Goal: Information Seeking & Learning: Check status

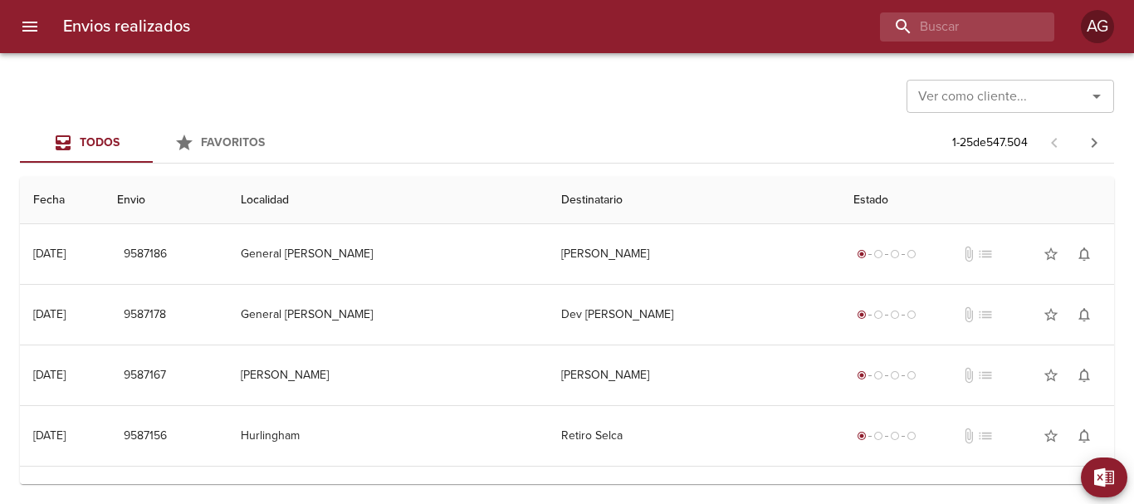
click at [967, 37] on input "buscar" at bounding box center [953, 26] width 146 height 29
type input "9481877"
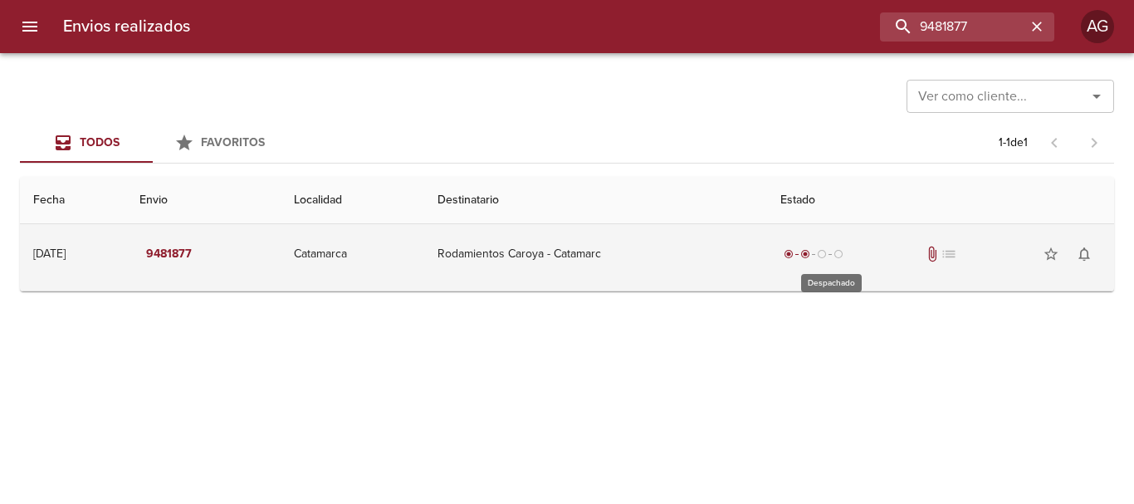
click at [802, 262] on div "radio_button_checked radio_button_checked radio_button_unchecked radio_button_u…" at bounding box center [814, 254] width 66 height 17
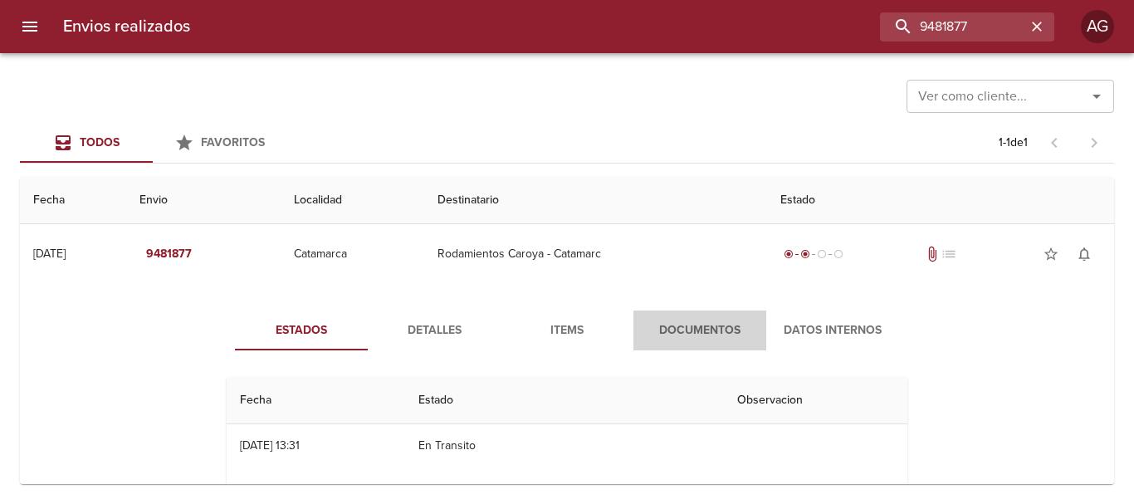
click at [736, 335] on span "Documentos" at bounding box center [700, 331] width 113 height 21
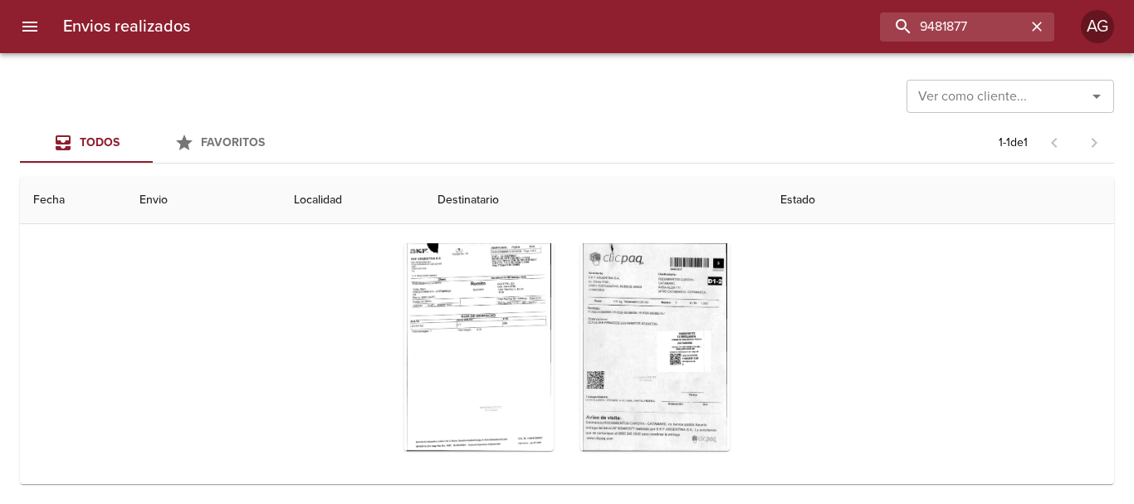
scroll to position [232, 0]
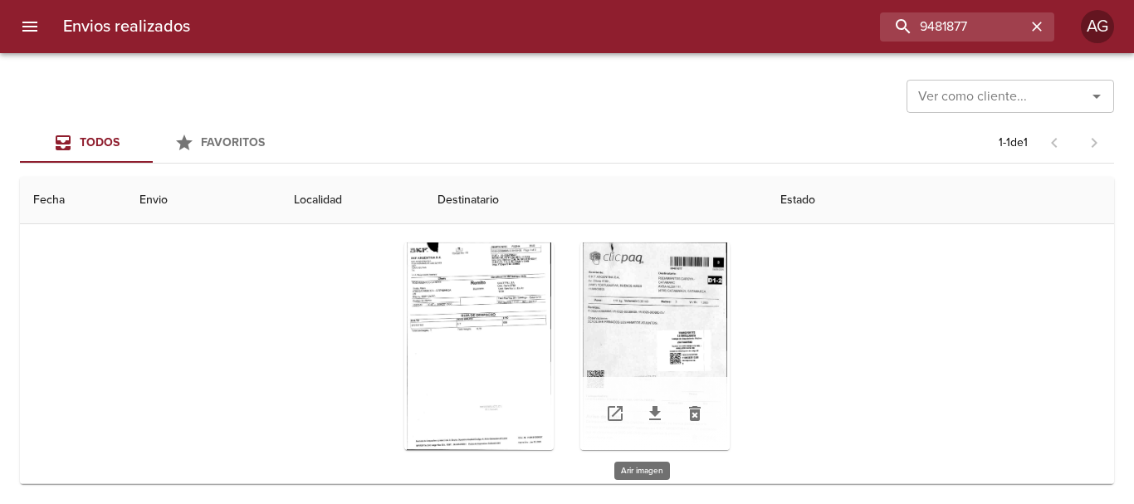
click at [678, 346] on div "Tabla de envíos del cliente" at bounding box center [654, 346] width 149 height 208
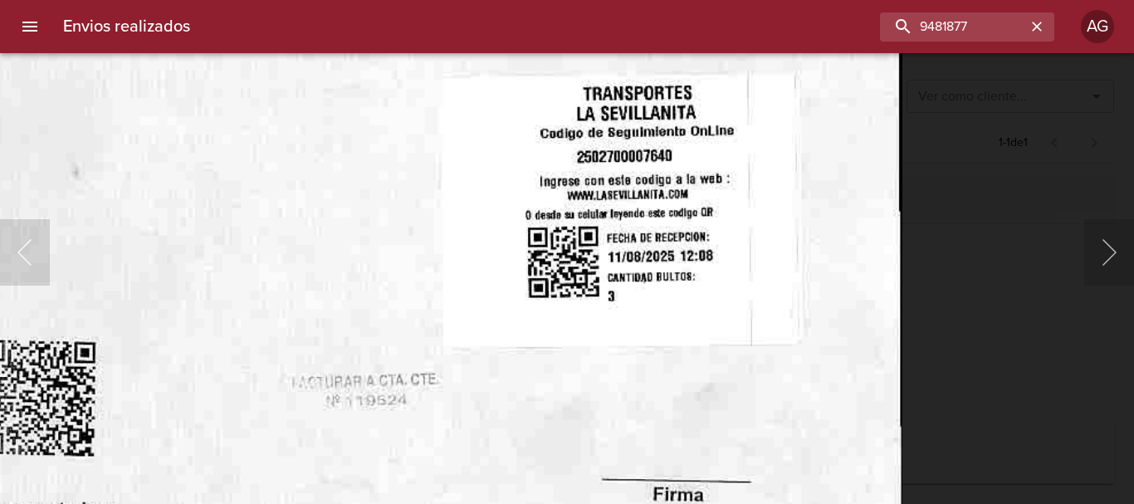
click at [661, 0] on html "Envios realizados 9481877 AG Ver como cliente... Ver como cliente... Todos Favo…" at bounding box center [567, 0] width 1134 height 0
click at [942, 394] on div "Lightbox" at bounding box center [567, 252] width 1134 height 504
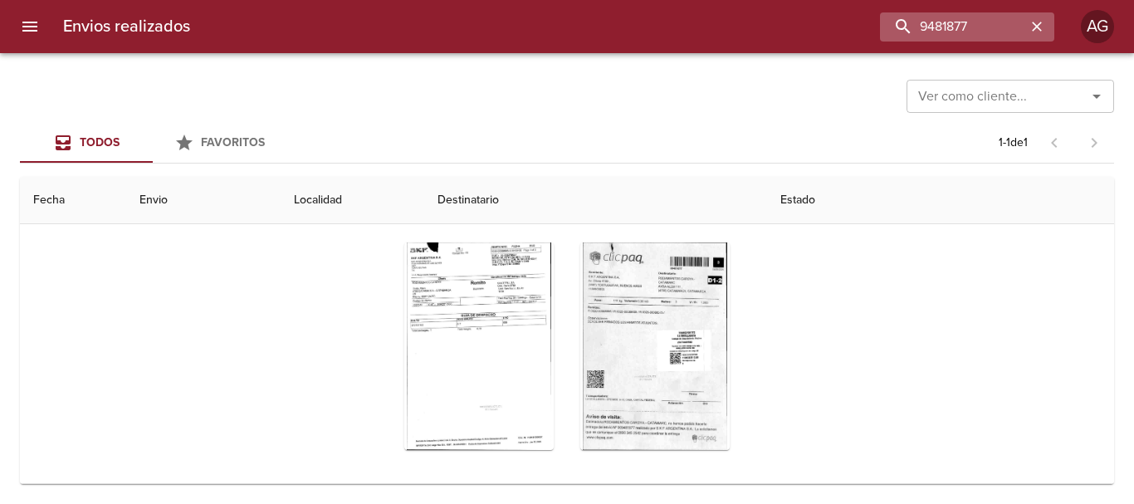
click at [1039, 26] on icon "button" at bounding box center [1037, 27] width 10 height 10
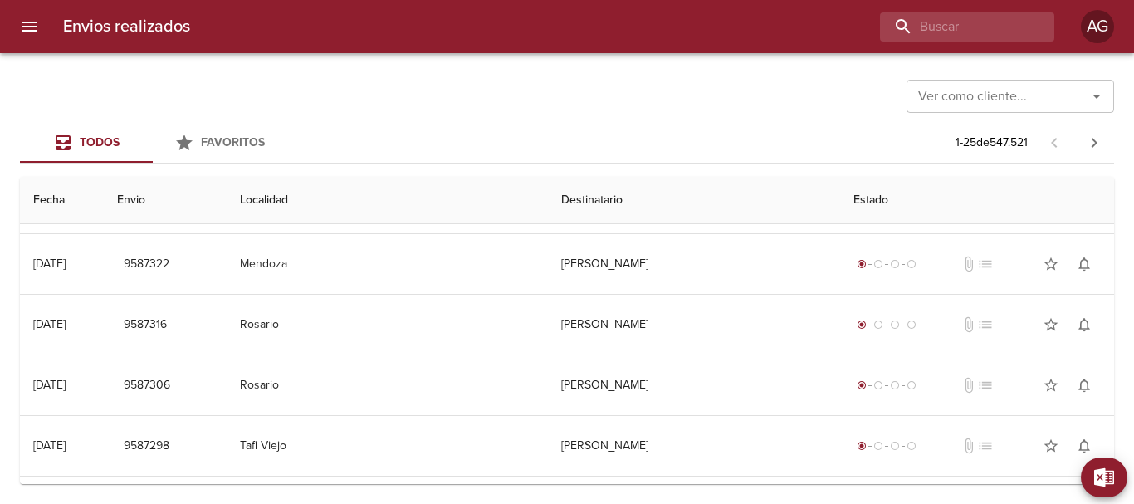
scroll to position [0, 0]
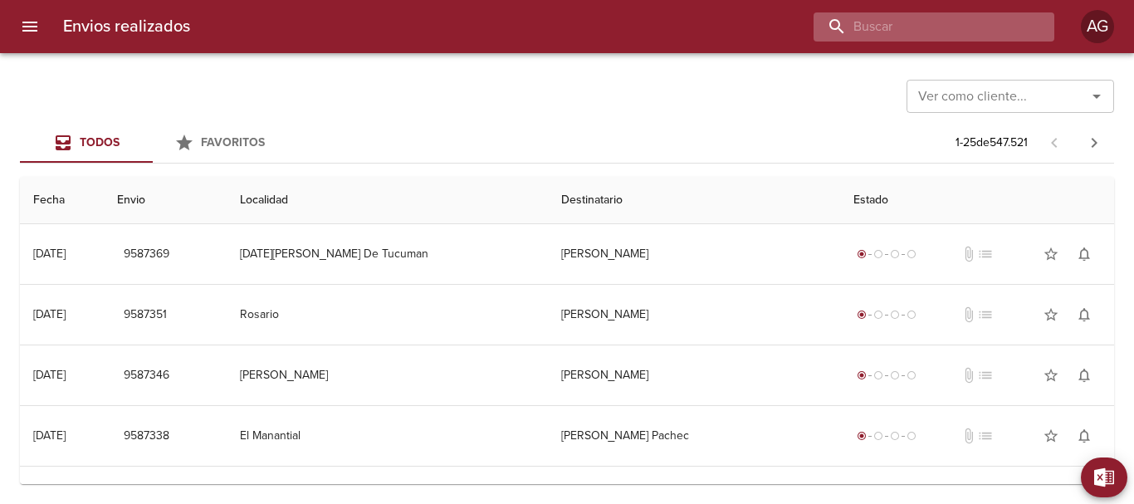
click at [994, 32] on input "buscar" at bounding box center [920, 26] width 213 height 29
paste input "9481877"
type input "9481877"
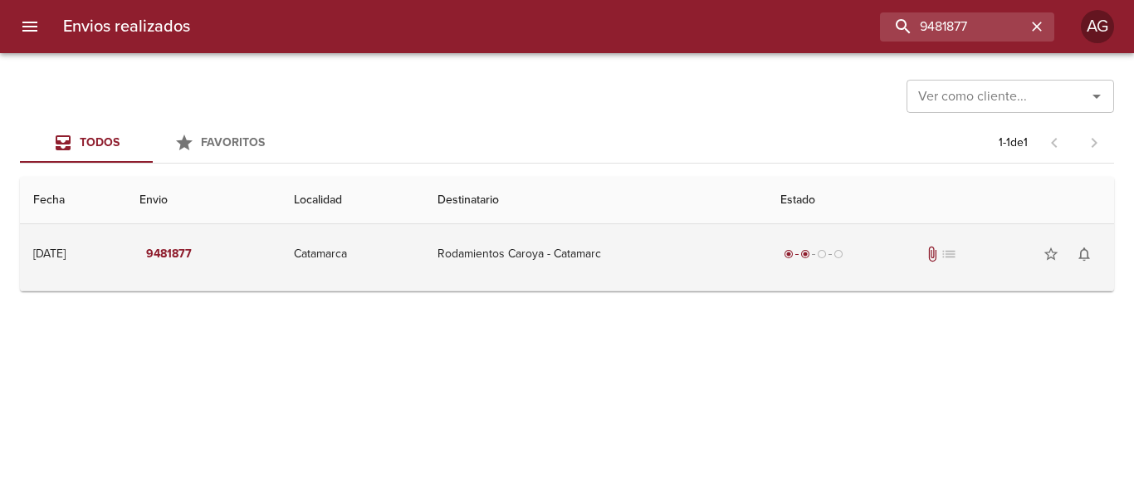
click at [658, 235] on td "Rodamientos Caroya - Catamarc" at bounding box center [595, 254] width 343 height 60
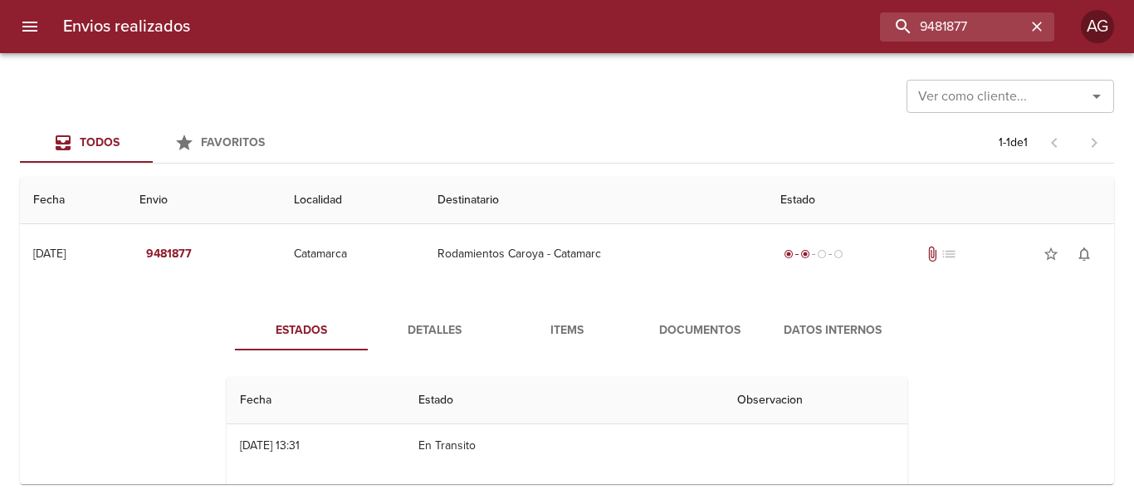
click at [695, 321] on span "Documentos" at bounding box center [700, 331] width 113 height 21
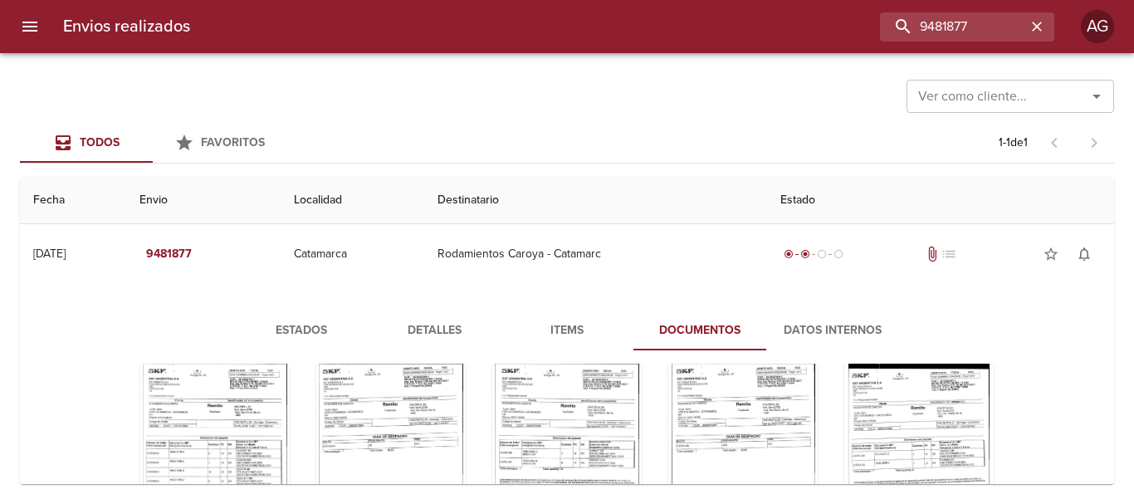
scroll to position [83, 0]
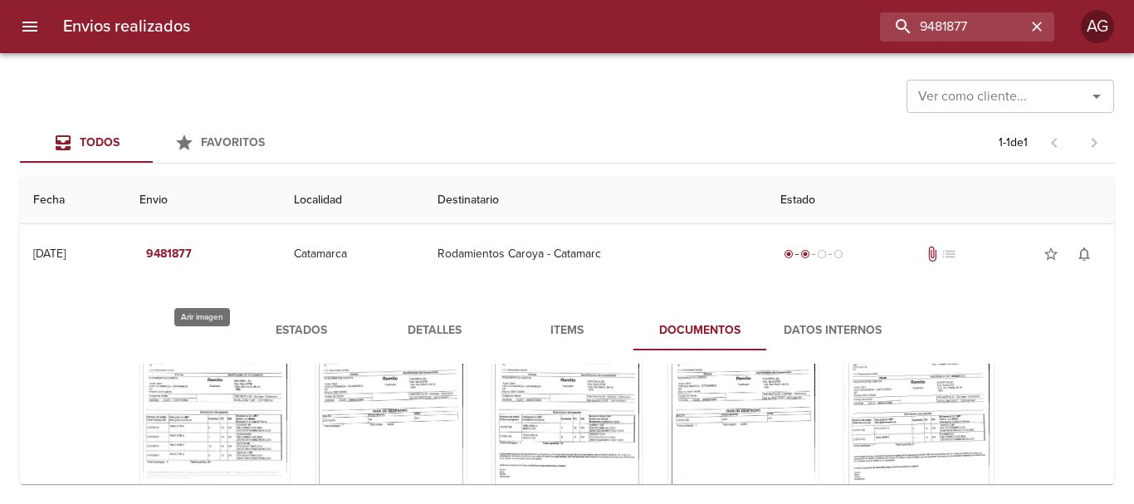
click at [251, 403] on div "Tabla de envíos del cliente" at bounding box center [214, 442] width 149 height 208
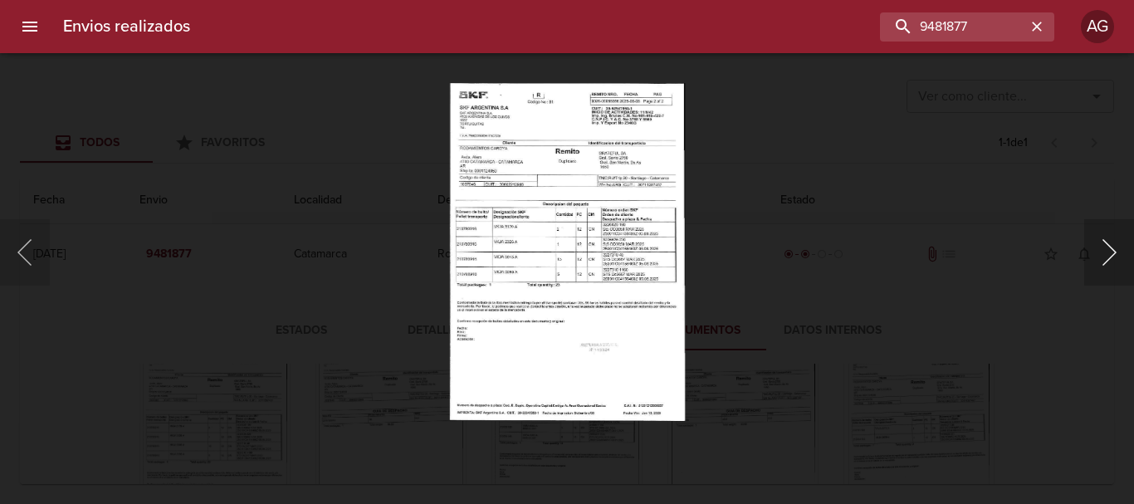
click at [1099, 262] on button "Siguiente" at bounding box center [1109, 252] width 50 height 66
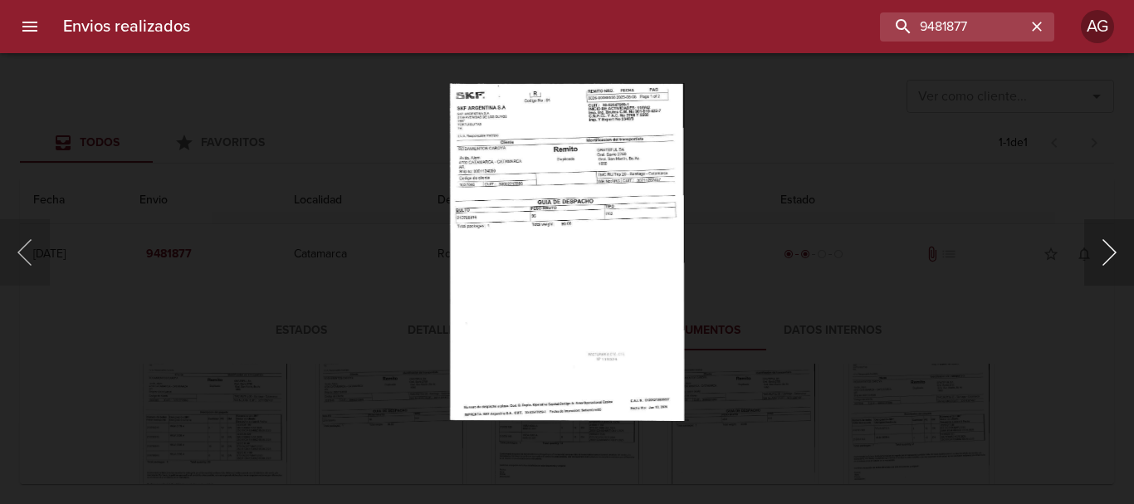
click at [1099, 262] on button "Siguiente" at bounding box center [1109, 252] width 50 height 66
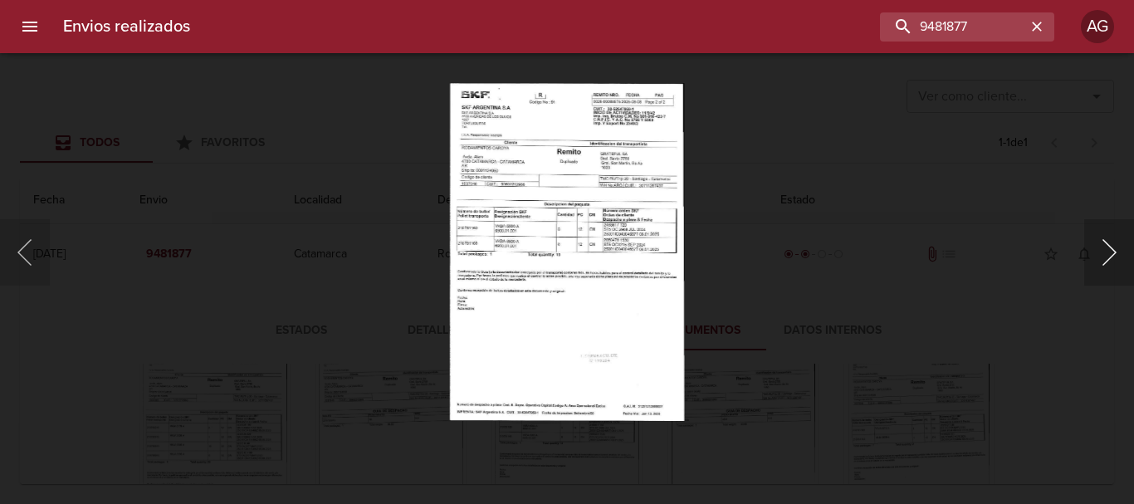
click at [1099, 262] on button "Siguiente" at bounding box center [1109, 252] width 50 height 66
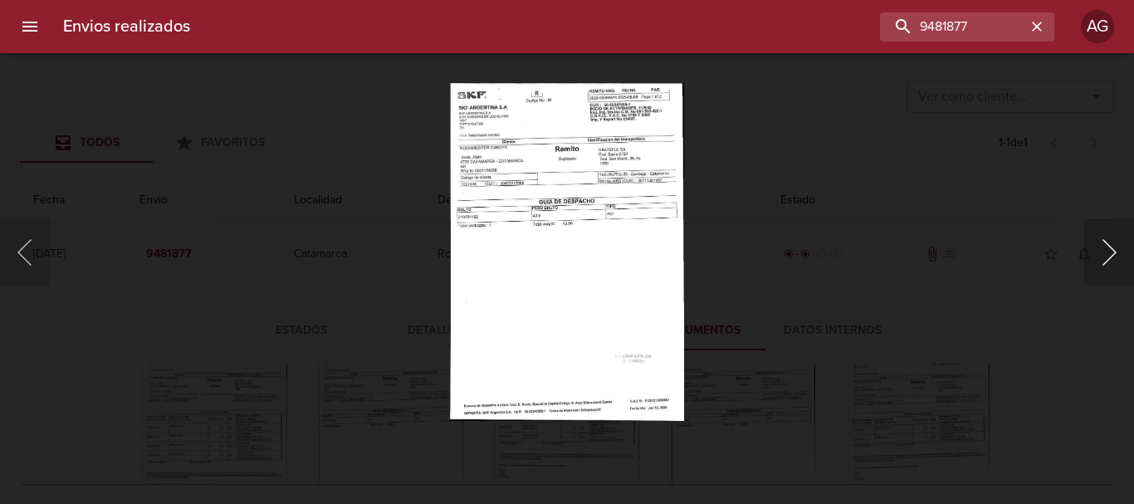
click at [1099, 262] on button "Siguiente" at bounding box center [1109, 252] width 50 height 66
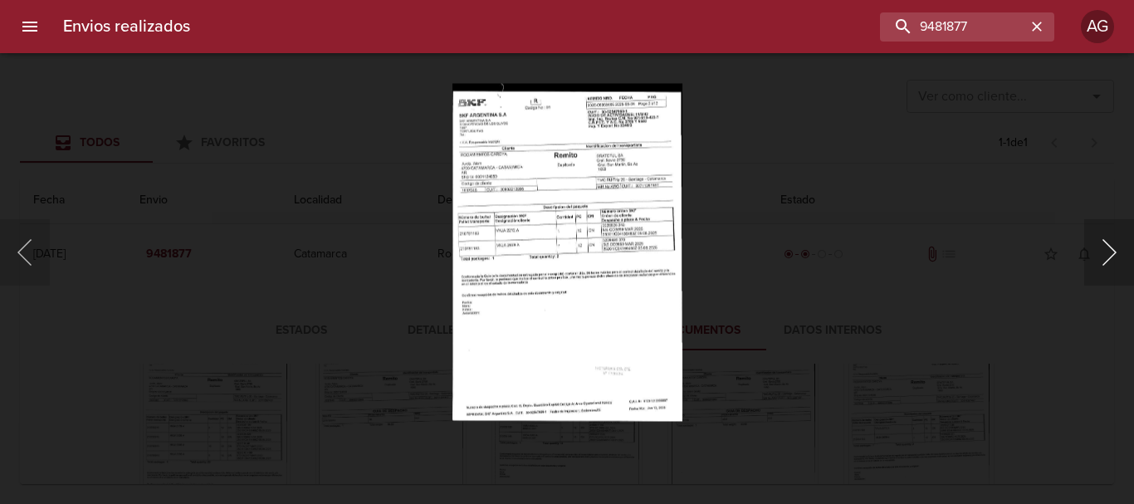
click at [1099, 262] on button "Siguiente" at bounding box center [1109, 252] width 50 height 66
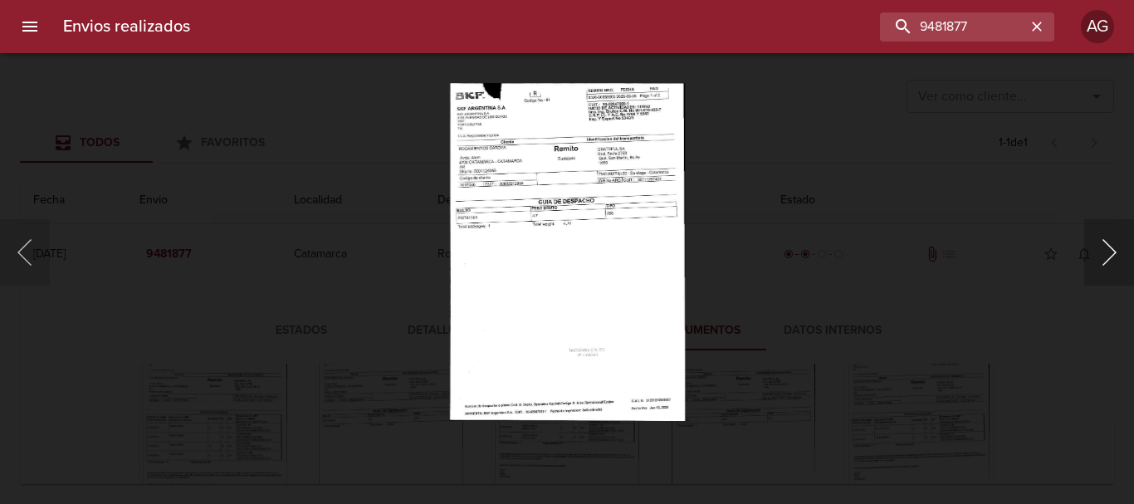
click at [1099, 262] on button "Siguiente" at bounding box center [1109, 252] width 50 height 66
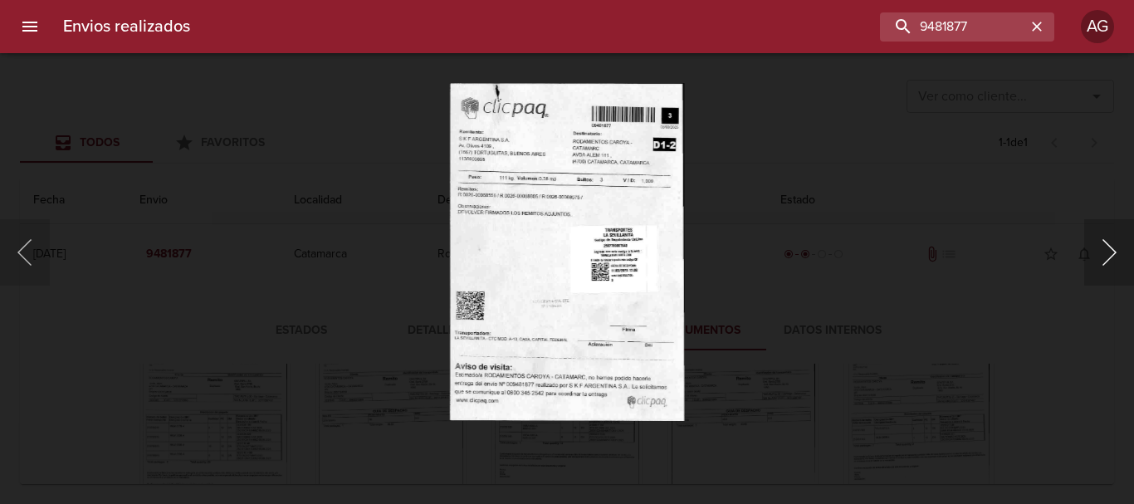
click at [1099, 262] on button "Siguiente" at bounding box center [1109, 252] width 50 height 66
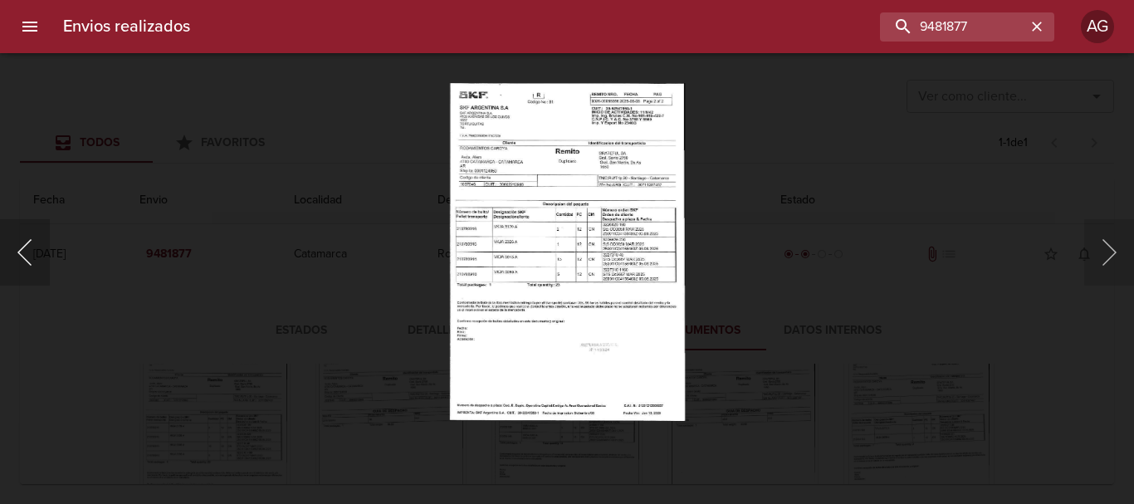
click at [28, 253] on button "Anterior" at bounding box center [25, 252] width 50 height 66
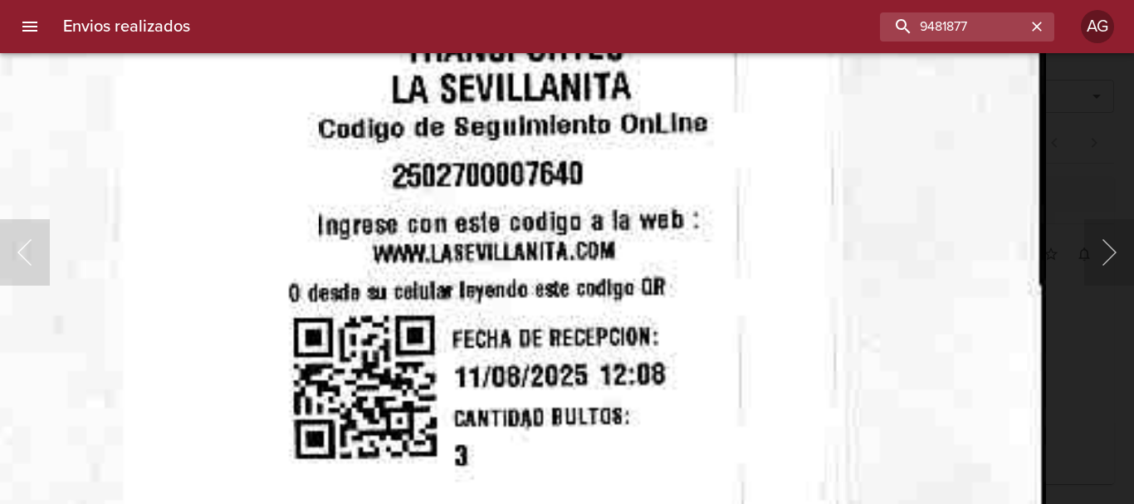
click at [600, 366] on img "Lightbox" at bounding box center [95, 226] width 1901 height 2739
click at [793, 208] on img "Lightbox" at bounding box center [95, 226] width 1901 height 2739
click at [979, 239] on img "Lightbox" at bounding box center [95, 226] width 1901 height 2739
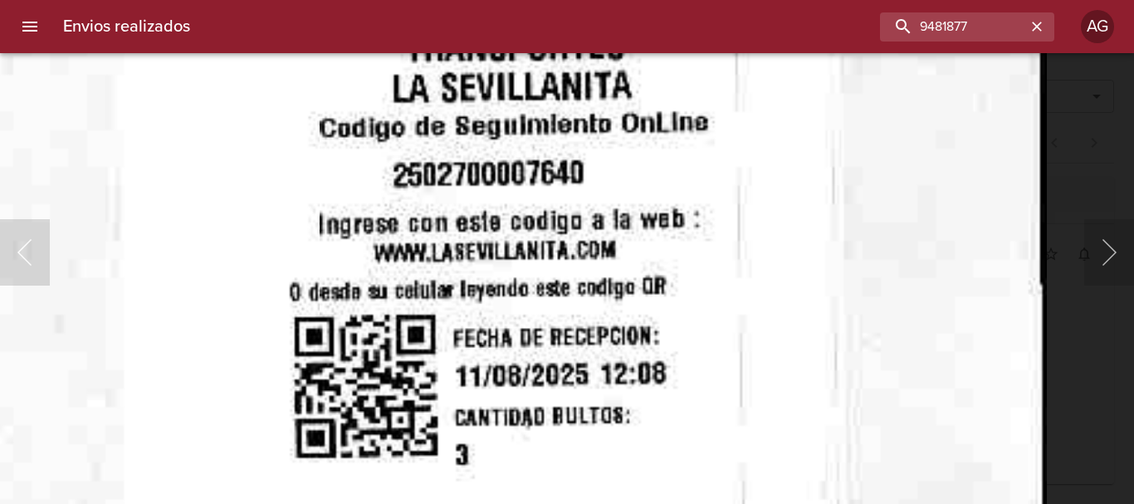
click at [1059, 194] on div "Lightbox" at bounding box center [567, 252] width 1134 height 504
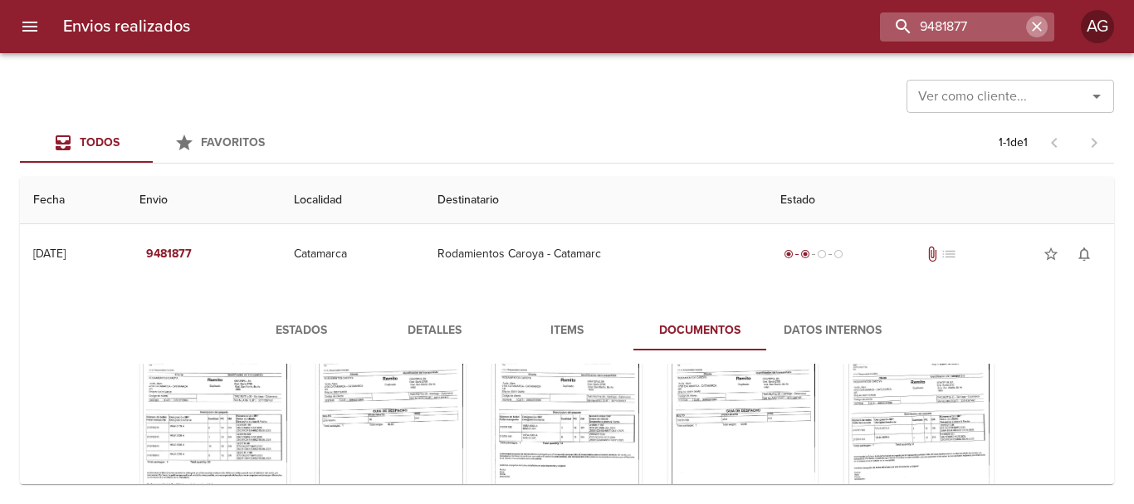
click at [1035, 18] on icon "button" at bounding box center [1037, 26] width 17 height 17
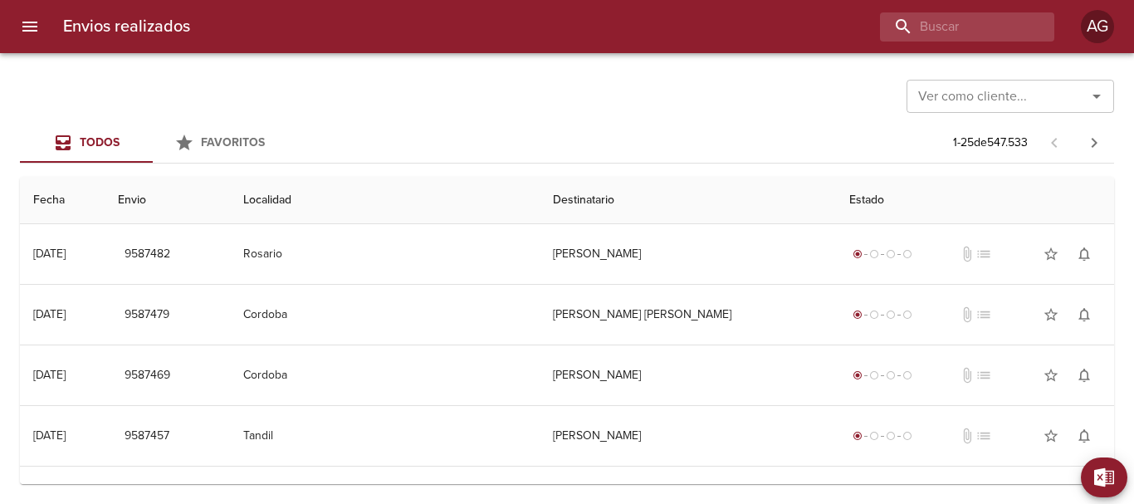
scroll to position [0, 0]
click at [952, 20] on input "buscar" at bounding box center [920, 26] width 213 height 29
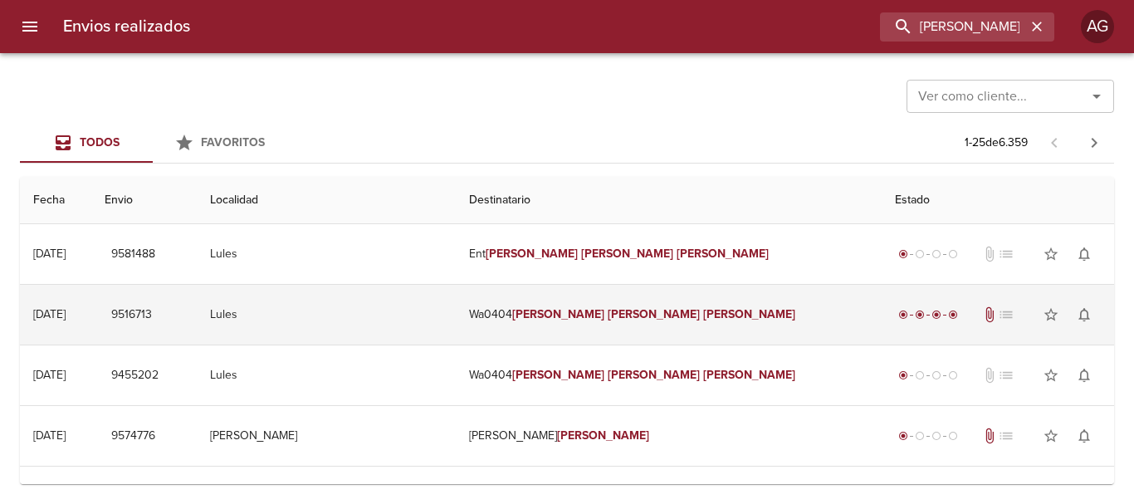
click at [578, 315] on td "Wa0404 [PERSON_NAME] [PERSON_NAME]" at bounding box center [669, 315] width 426 height 60
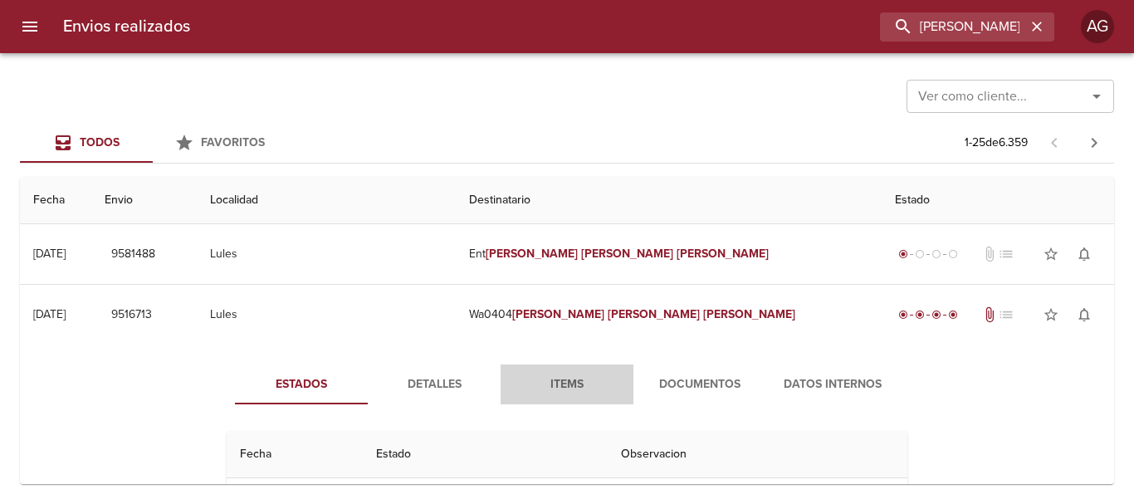
drag, startPoint x: 560, startPoint y: 383, endPoint x: 594, endPoint y: 383, distance: 33.2
click at [562, 381] on span "Items" at bounding box center [567, 384] width 113 height 21
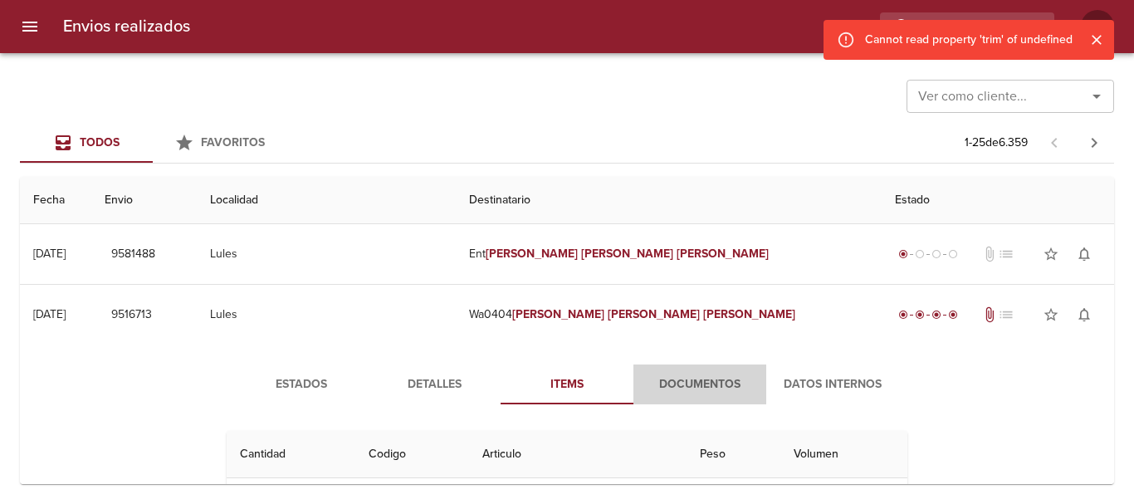
click at [668, 386] on span "Documentos" at bounding box center [700, 384] width 113 height 21
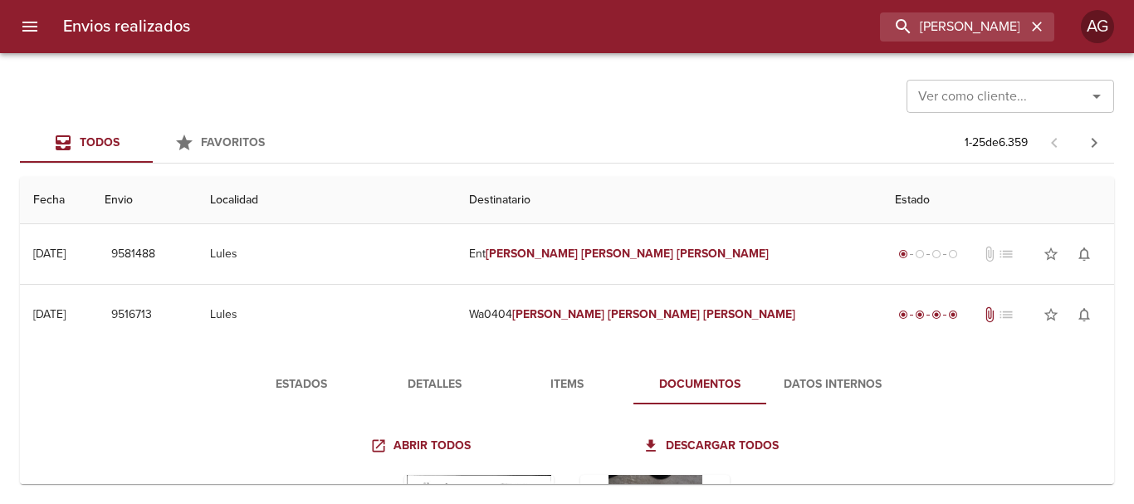
click at [382, 391] on span "Detalles" at bounding box center [434, 384] width 113 height 21
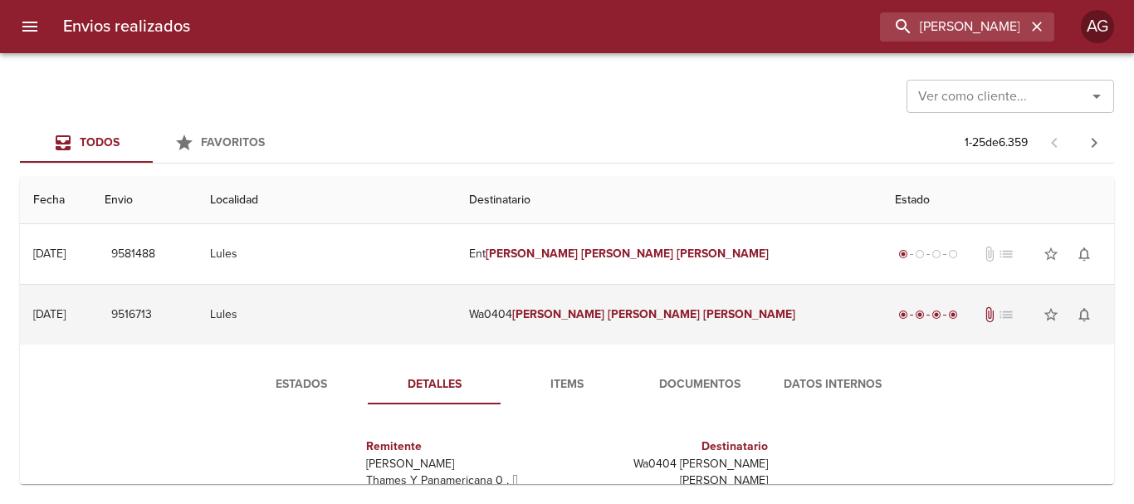
click at [584, 328] on td "Wa0404 [PERSON_NAME] [PERSON_NAME]" at bounding box center [669, 315] width 426 height 60
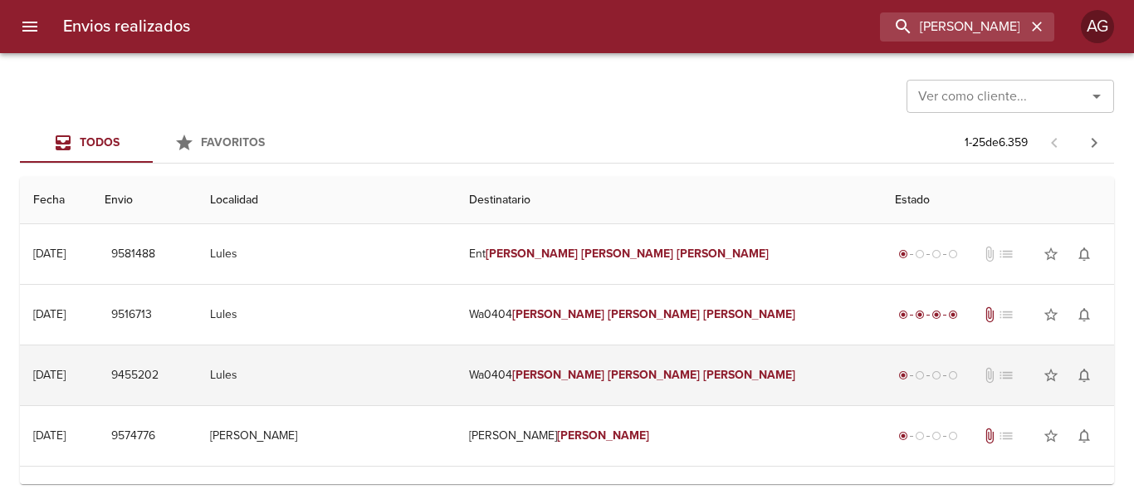
click at [602, 374] on em "[PERSON_NAME]" at bounding box center [558, 375] width 92 height 14
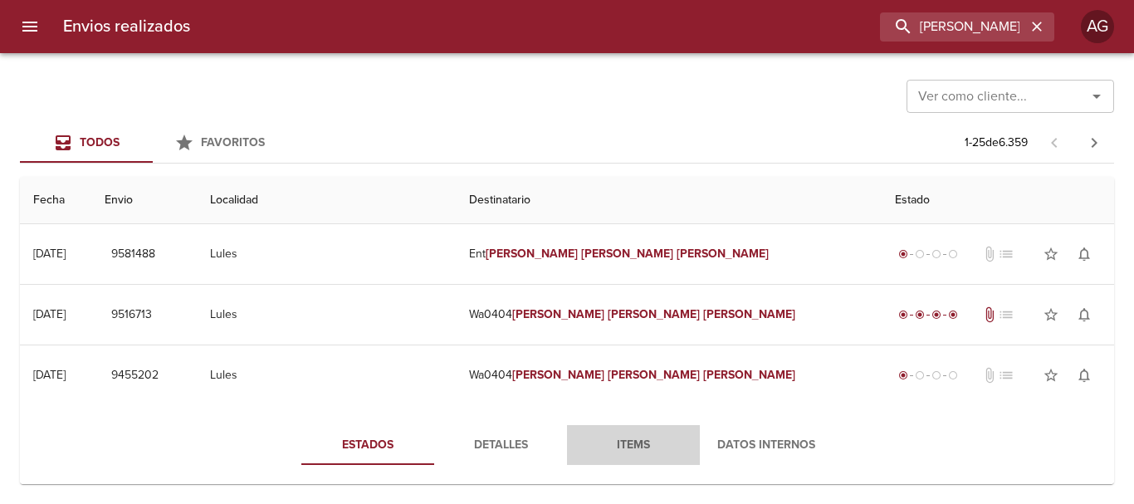
click at [629, 443] on span "Items" at bounding box center [633, 445] width 113 height 21
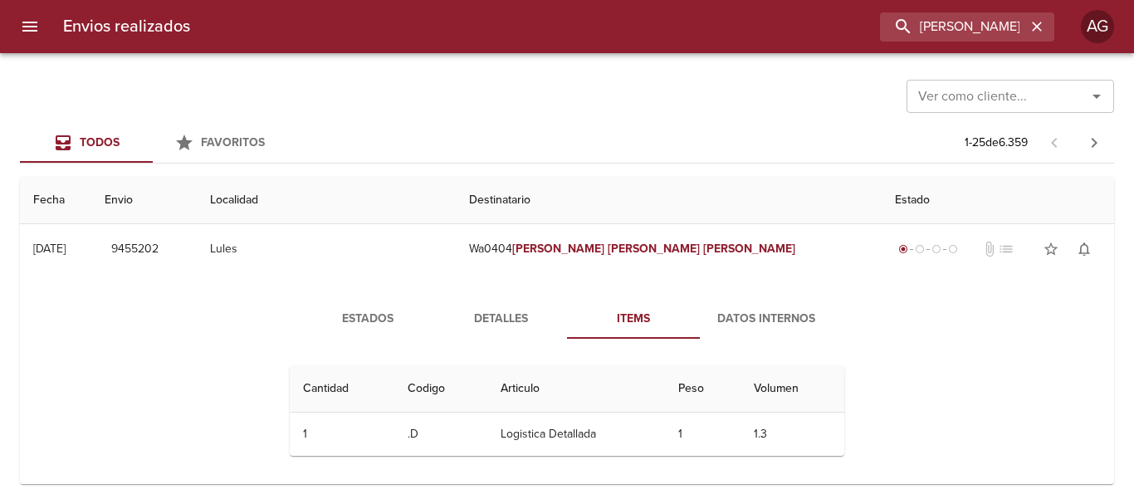
scroll to position [166, 0]
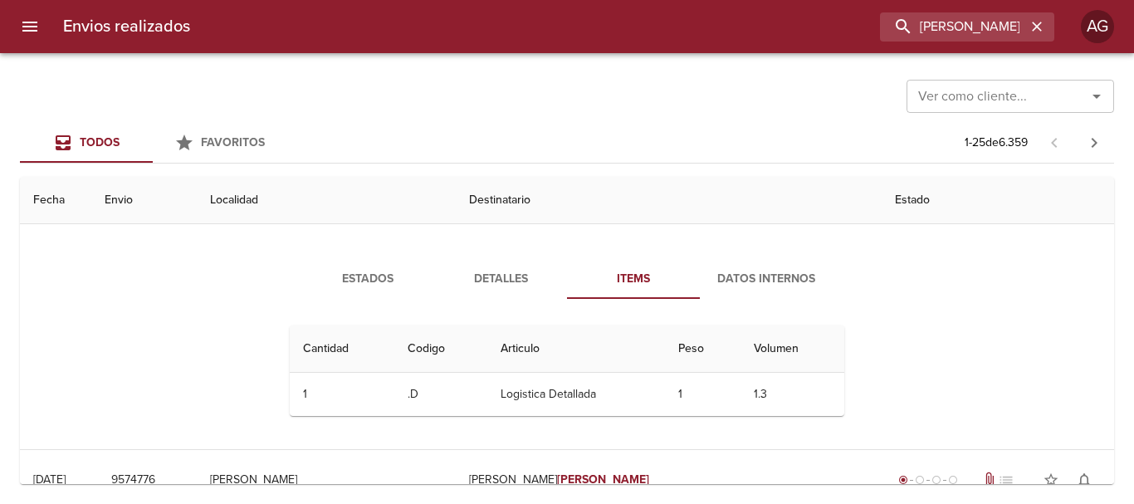
click at [483, 273] on span "Detalles" at bounding box center [500, 279] width 113 height 21
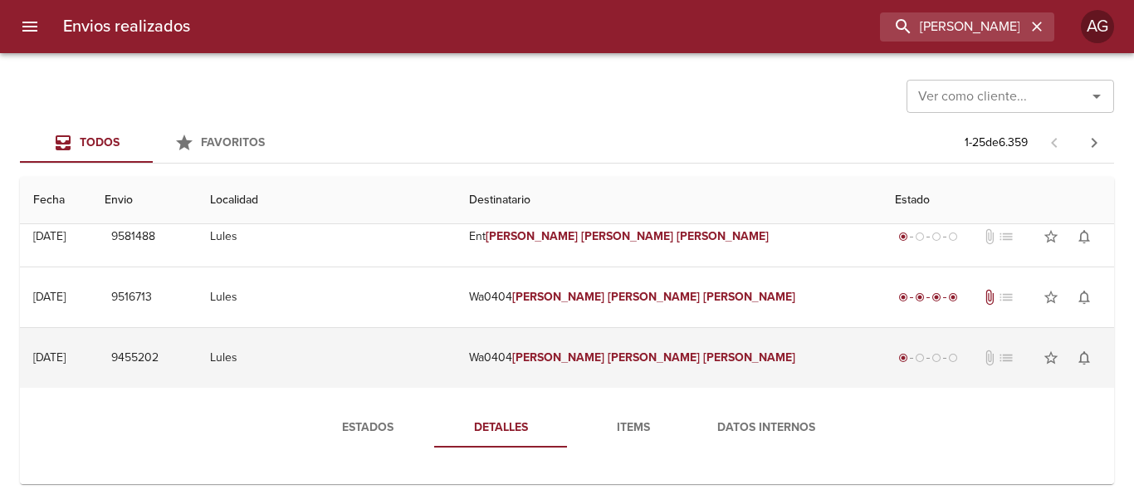
scroll to position [0, 0]
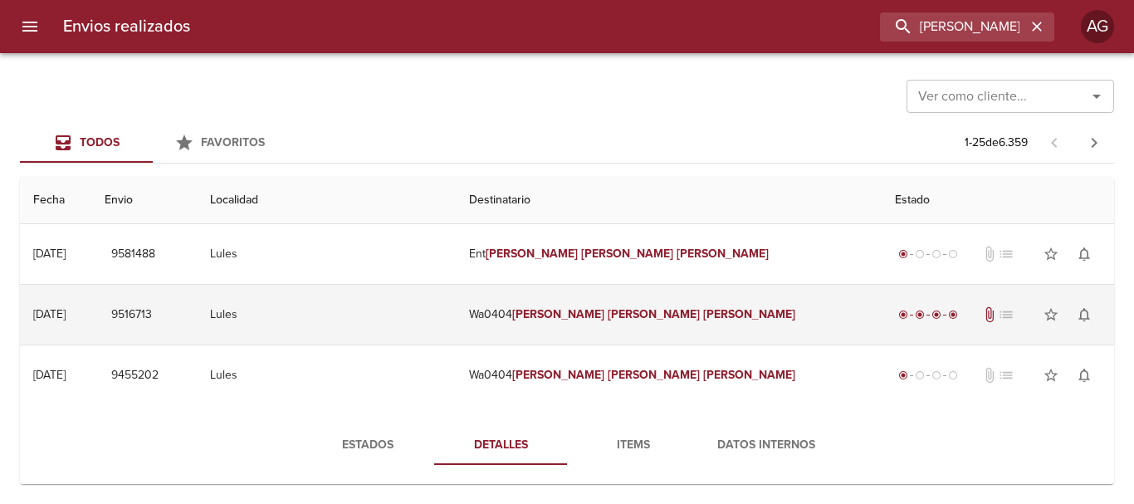
click at [604, 317] on em "[PERSON_NAME]" at bounding box center [558, 314] width 92 height 14
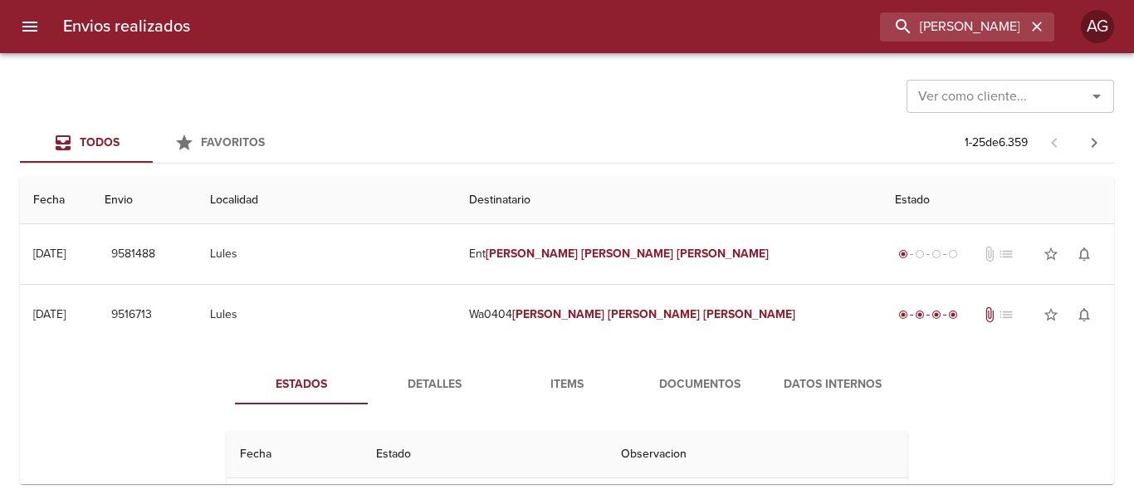
drag, startPoint x: 454, startPoint y: 384, endPoint x: 467, endPoint y: 380, distance: 13.1
click at [457, 382] on span "Detalles" at bounding box center [434, 384] width 113 height 21
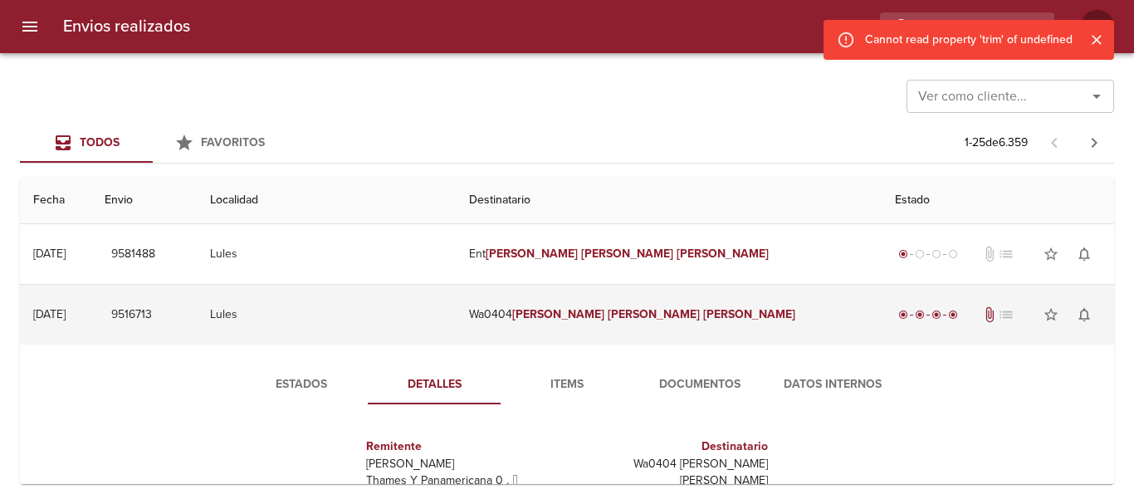
click at [601, 340] on td "Wa0404 [PERSON_NAME] [PERSON_NAME]" at bounding box center [669, 315] width 426 height 60
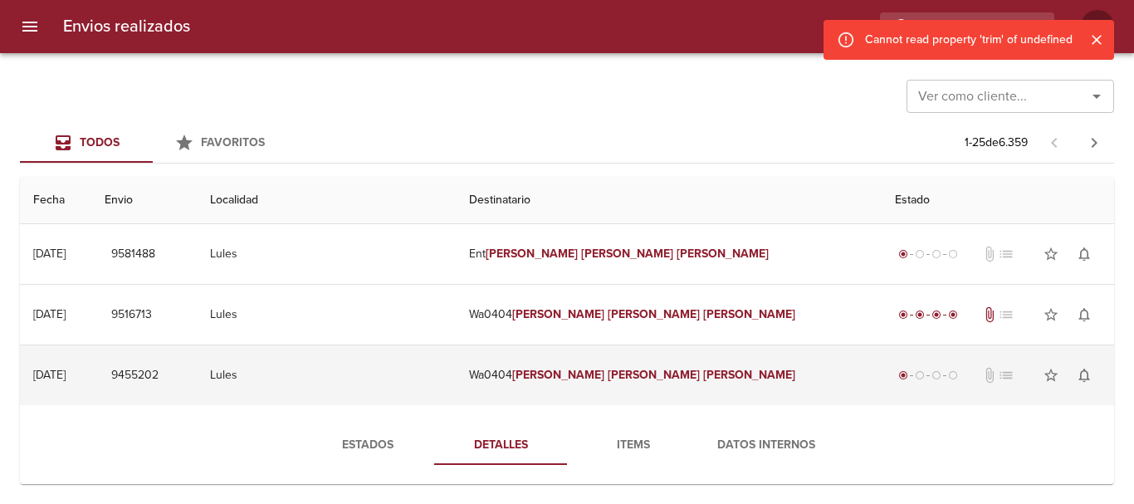
click at [603, 396] on td "Wa0404 [PERSON_NAME] [PERSON_NAME]" at bounding box center [669, 375] width 426 height 60
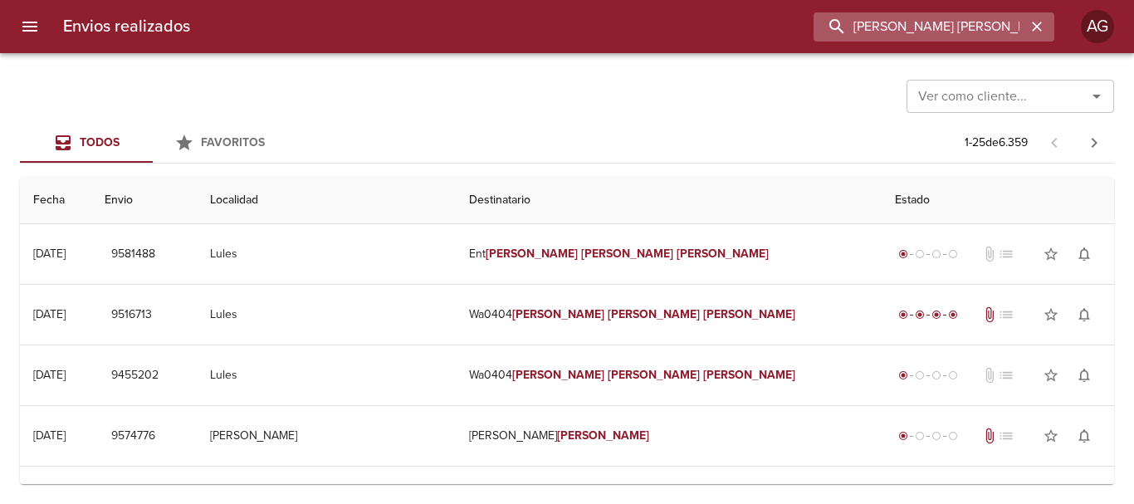
click at [918, 25] on input "[PERSON_NAME] [PERSON_NAME]" at bounding box center [920, 26] width 213 height 29
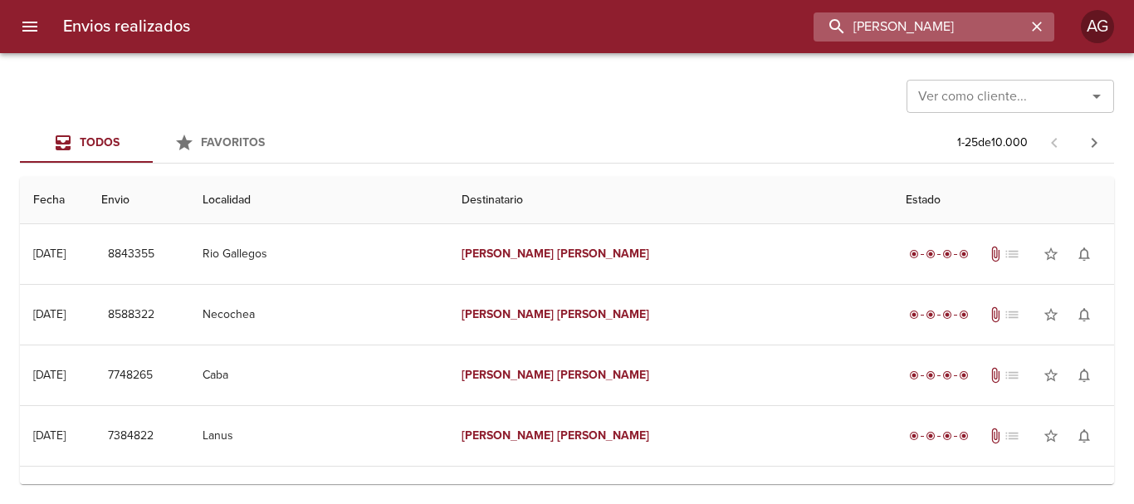
click at [854, 23] on input "[PERSON_NAME]" at bounding box center [920, 26] width 213 height 29
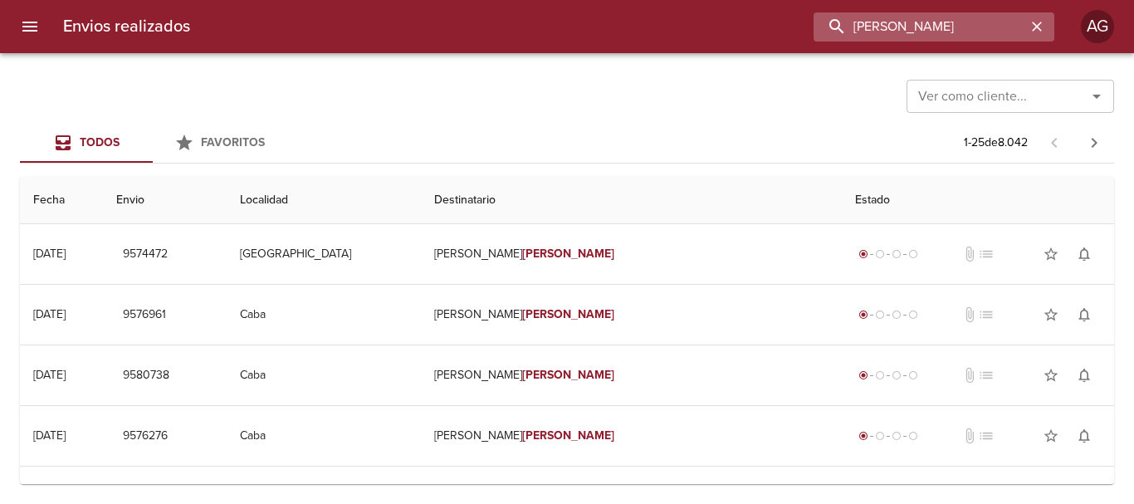
type input "[PERSON_NAME]"
